Goal: Task Accomplishment & Management: Use online tool/utility

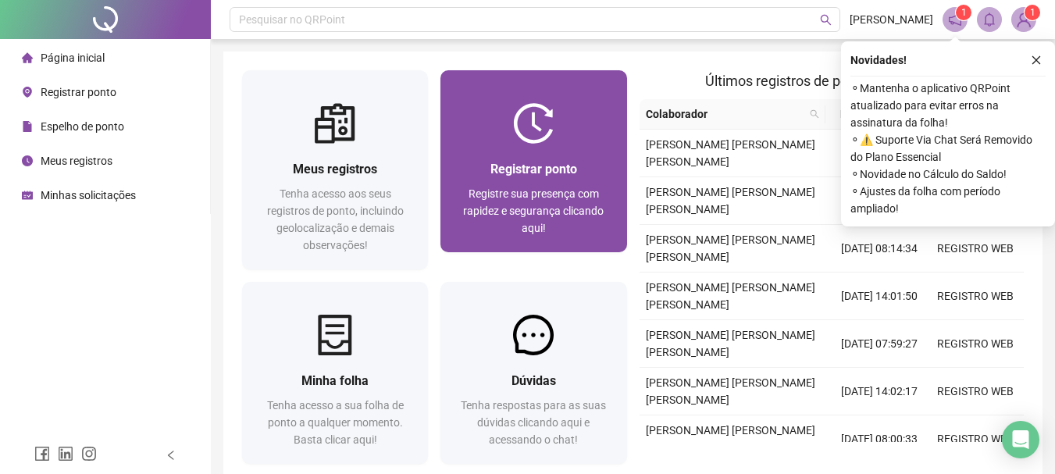
click at [591, 144] on div "Registrar ponto Registre sua presença com rapidez e segurança clicando aqui!" at bounding box center [533, 198] width 186 height 109
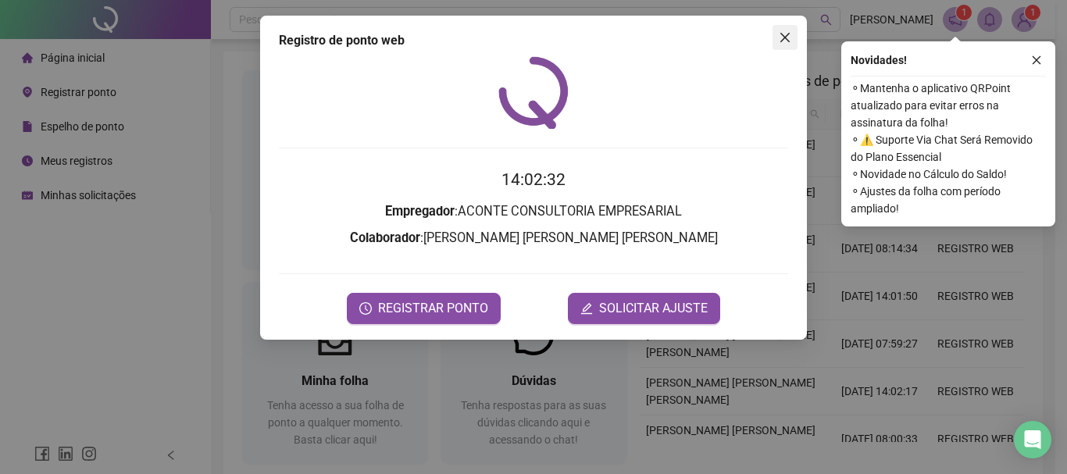
click at [779, 35] on icon "close" at bounding box center [785, 37] width 12 height 12
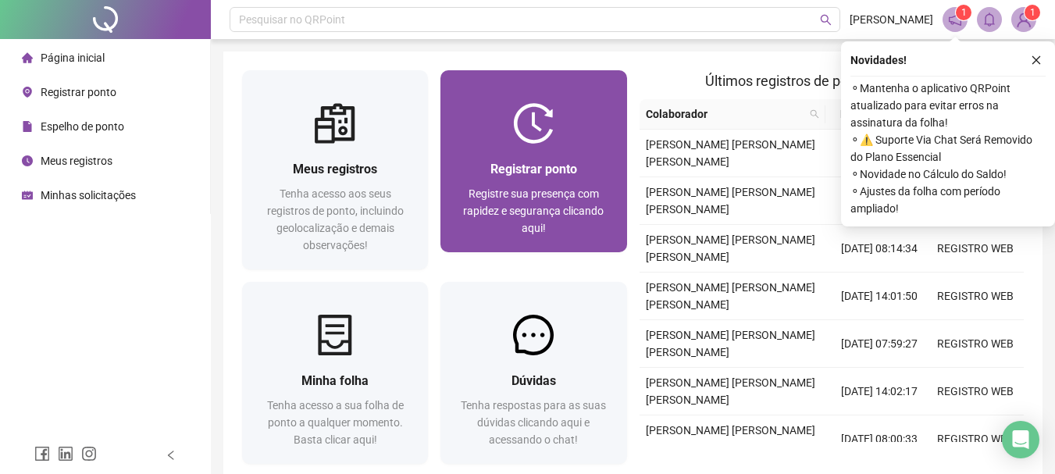
click at [530, 197] on span "Registre sua presença com rapidez e segurança clicando aqui!" at bounding box center [533, 210] width 141 height 47
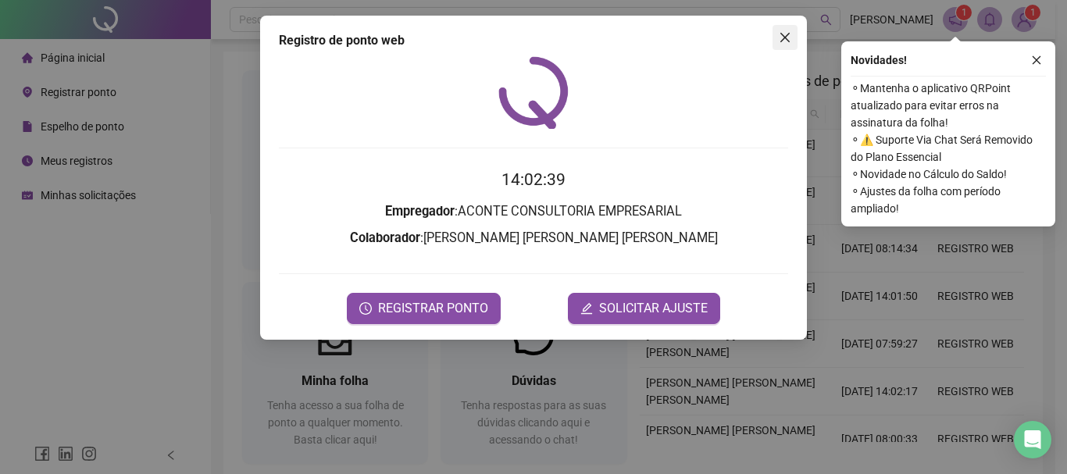
click at [780, 42] on icon "close" at bounding box center [785, 37] width 12 height 12
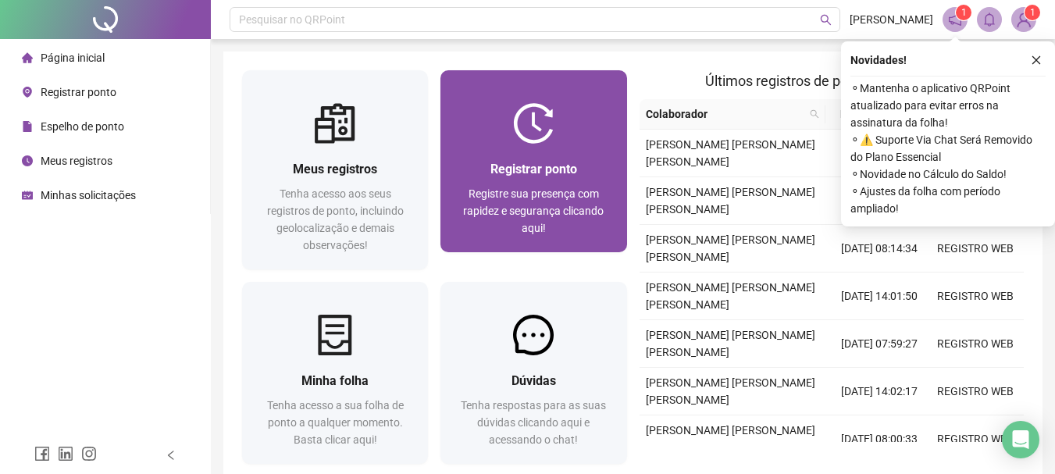
click at [489, 92] on div "Registrar ponto Registre sua presença com rapidez e segurança clicando aqui!" at bounding box center [533, 161] width 186 height 182
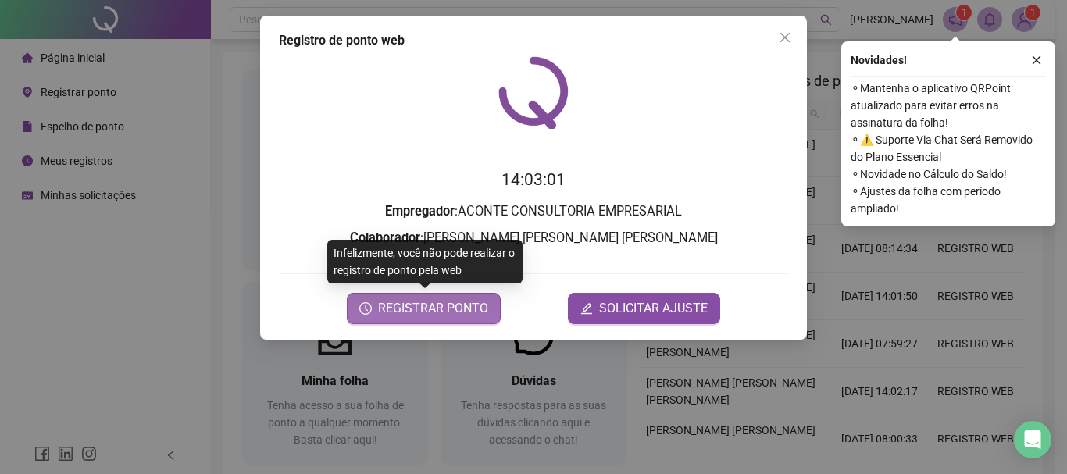
click at [408, 307] on span "REGISTRAR PONTO" at bounding box center [433, 308] width 110 height 19
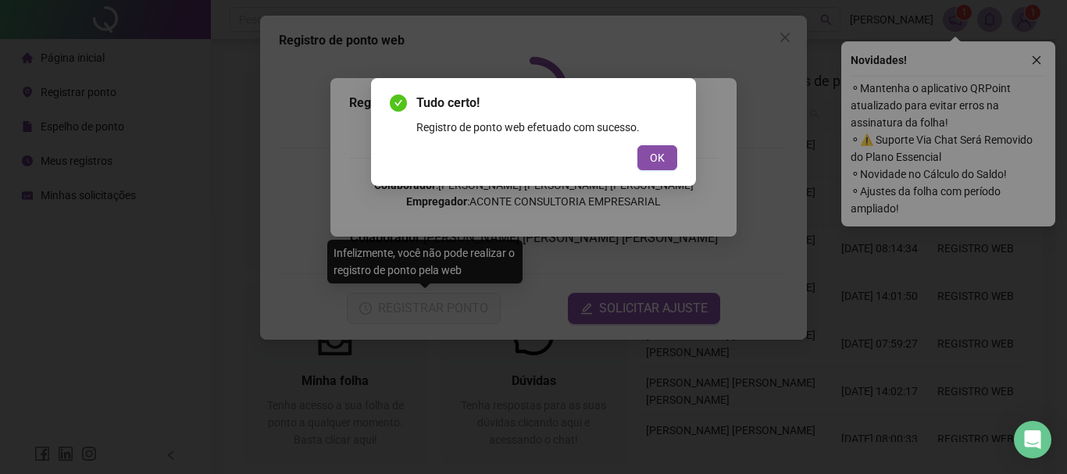
click at [661, 151] on span "OK" at bounding box center [657, 157] width 15 height 17
